Goal: Information Seeking & Learning: Learn about a topic

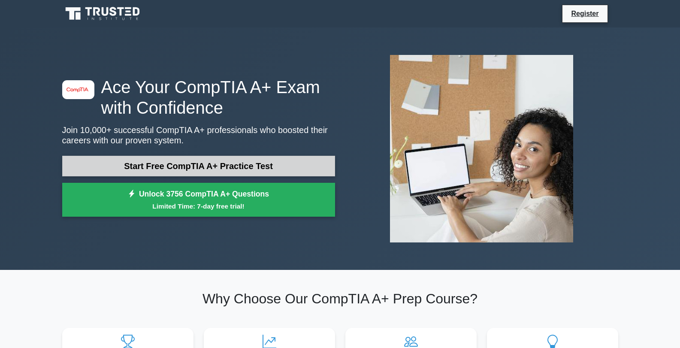
click at [189, 170] on link "Start Free CompTIA A+ Practice Test" at bounding box center [198, 166] width 273 height 21
click at [189, 169] on link "Start Free CompTIA A+ Practice Test" at bounding box center [198, 166] width 273 height 21
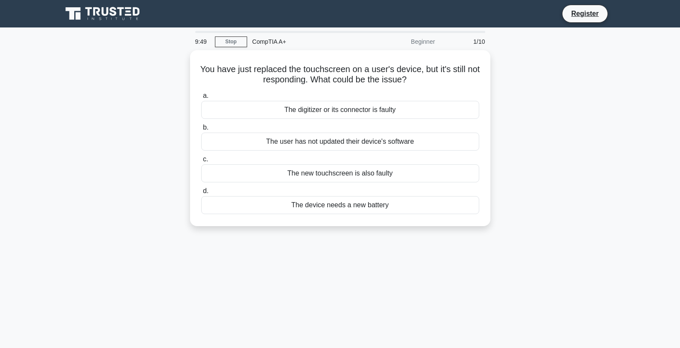
click at [569, 132] on div "You have just replaced the touchscreen on a user's device, but it's still not r…" at bounding box center [340, 143] width 566 height 186
